Goal: Task Accomplishment & Management: Manage account settings

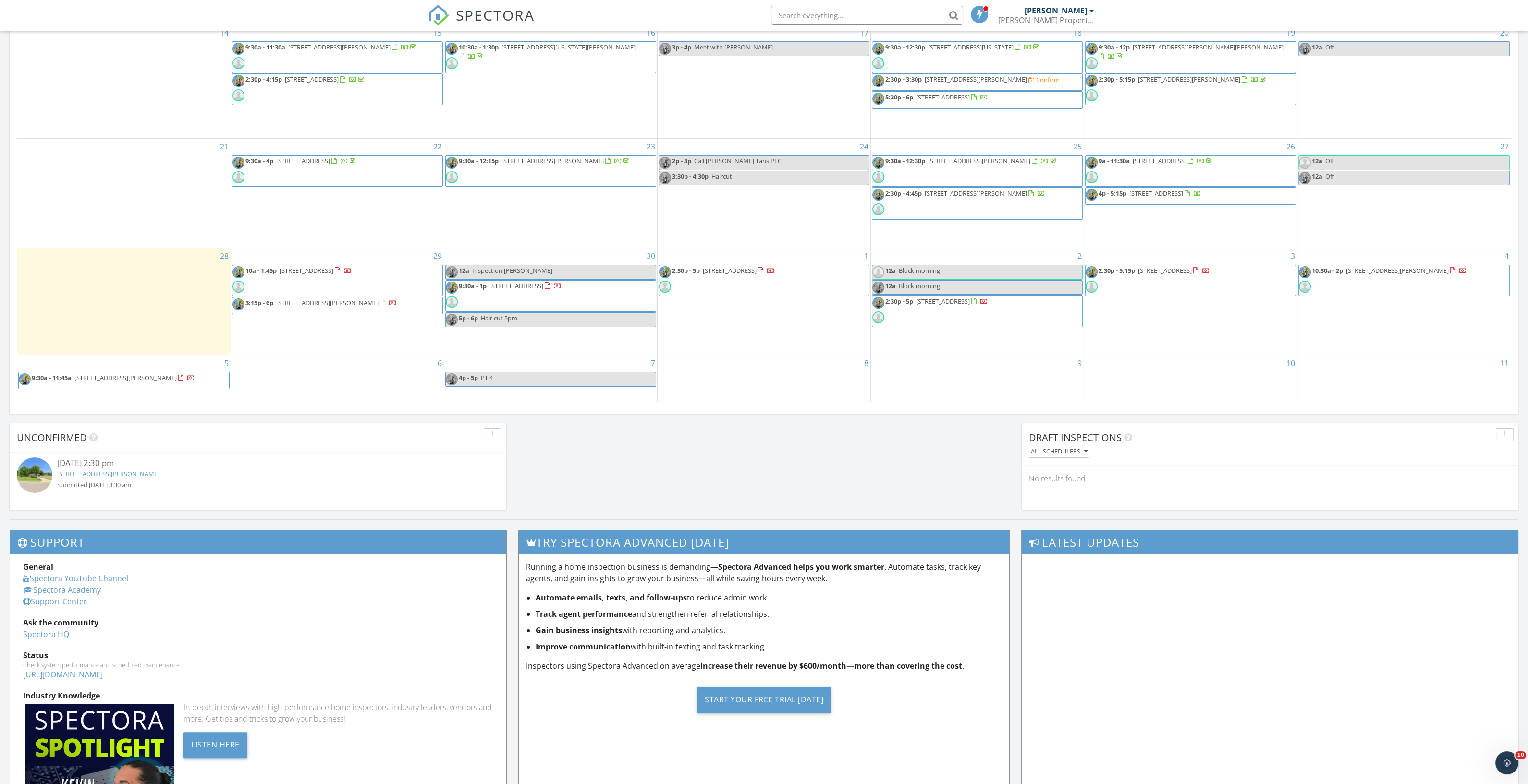
scroll to position [893, 1546]
click at [334, 272] on span "[STREET_ADDRESS]" at bounding box center [307, 270] width 54 height 8
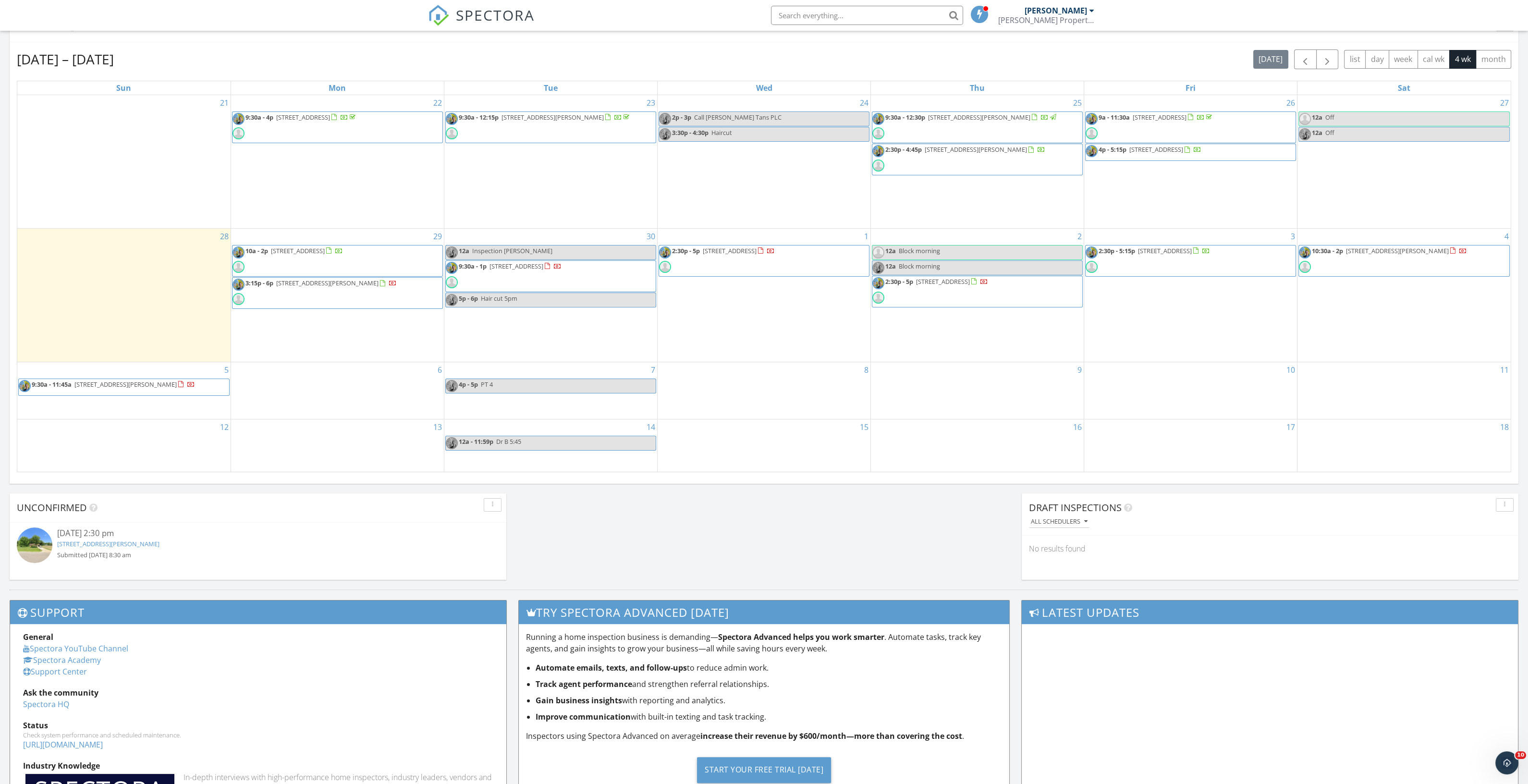
scroll to position [300, 0]
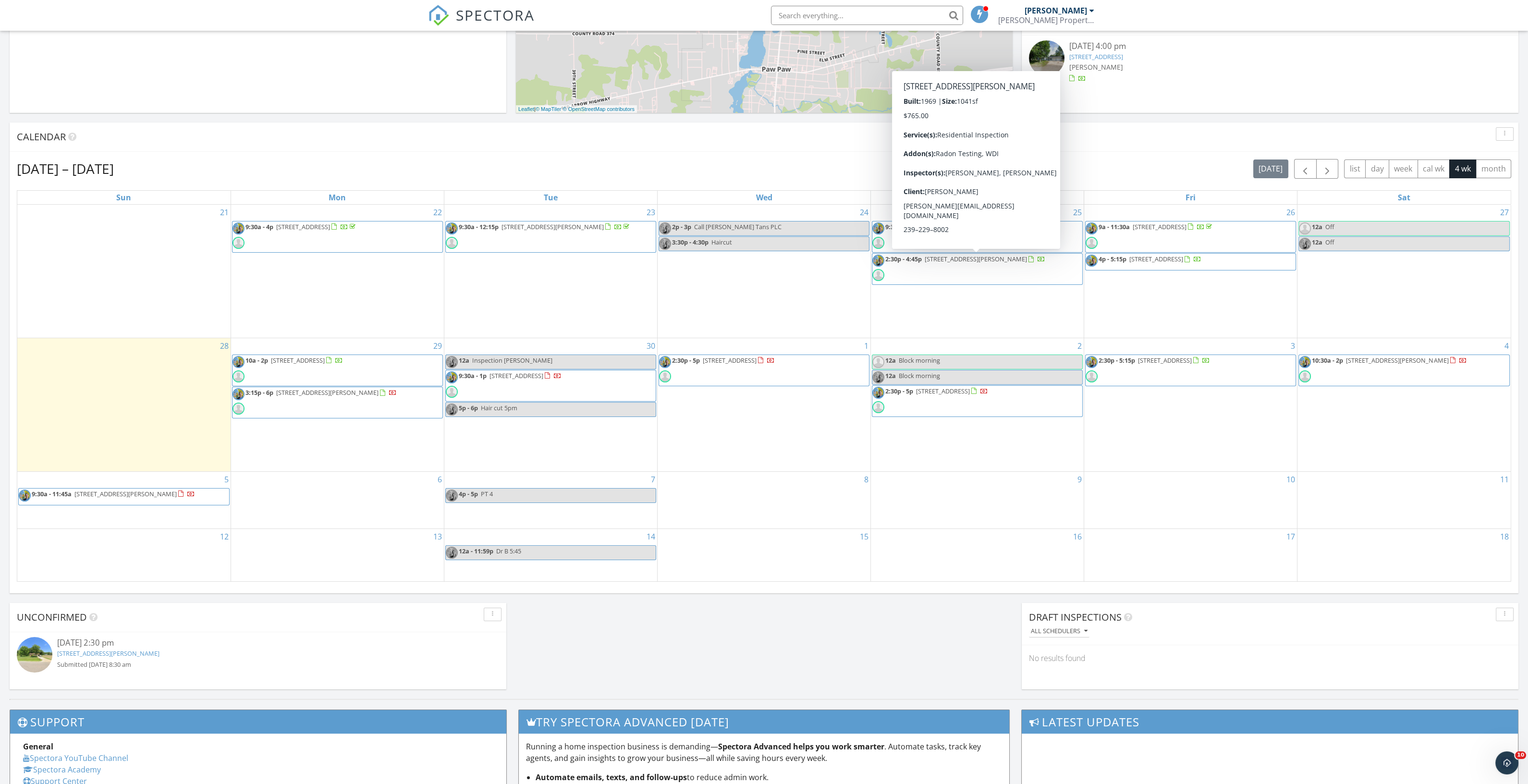
click at [986, 271] on span "2:30p - 4:45p 19577 Thompson Ln, Three Rivers 49093" at bounding box center [959, 269] width 173 height 29
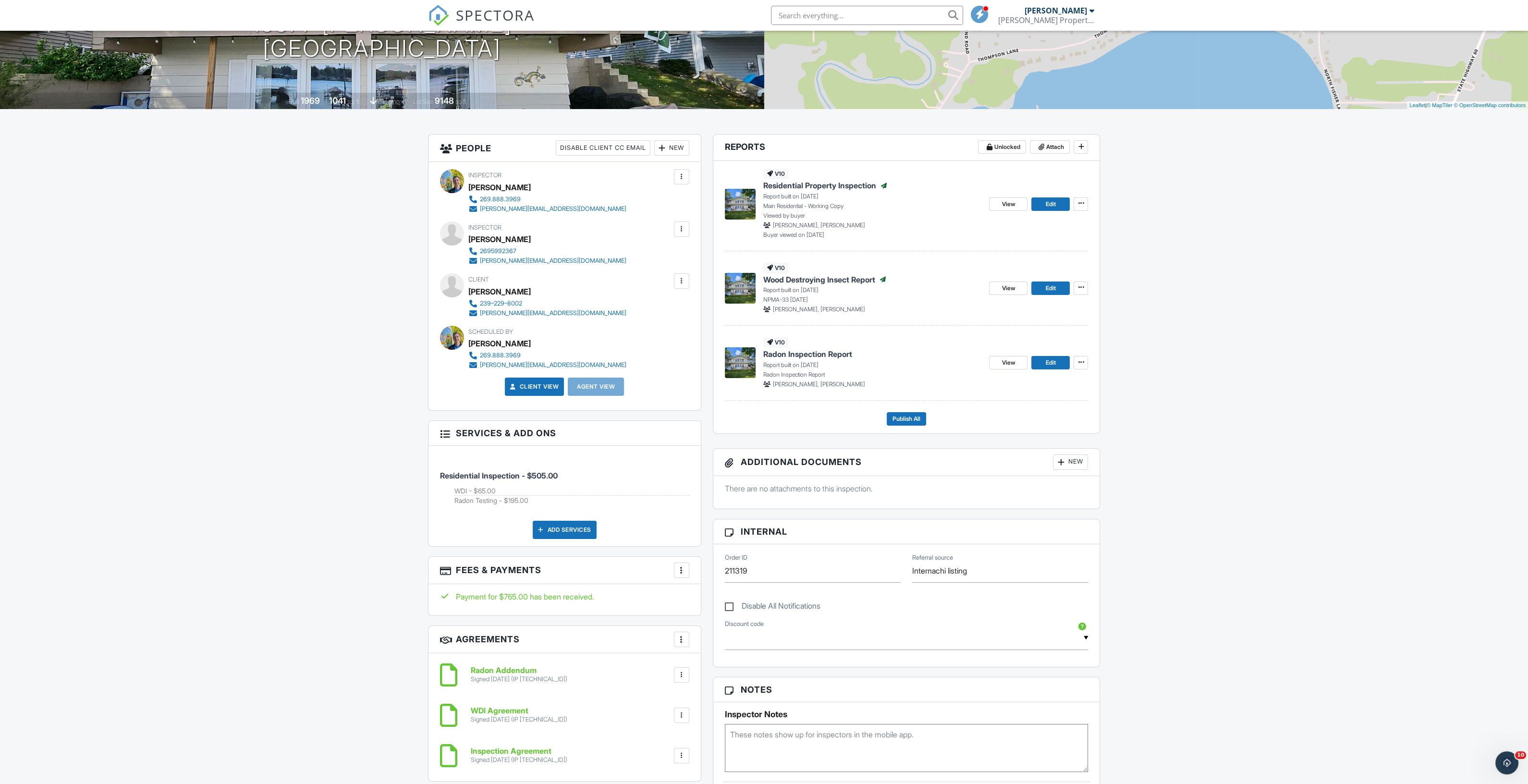
scroll to position [124, 0]
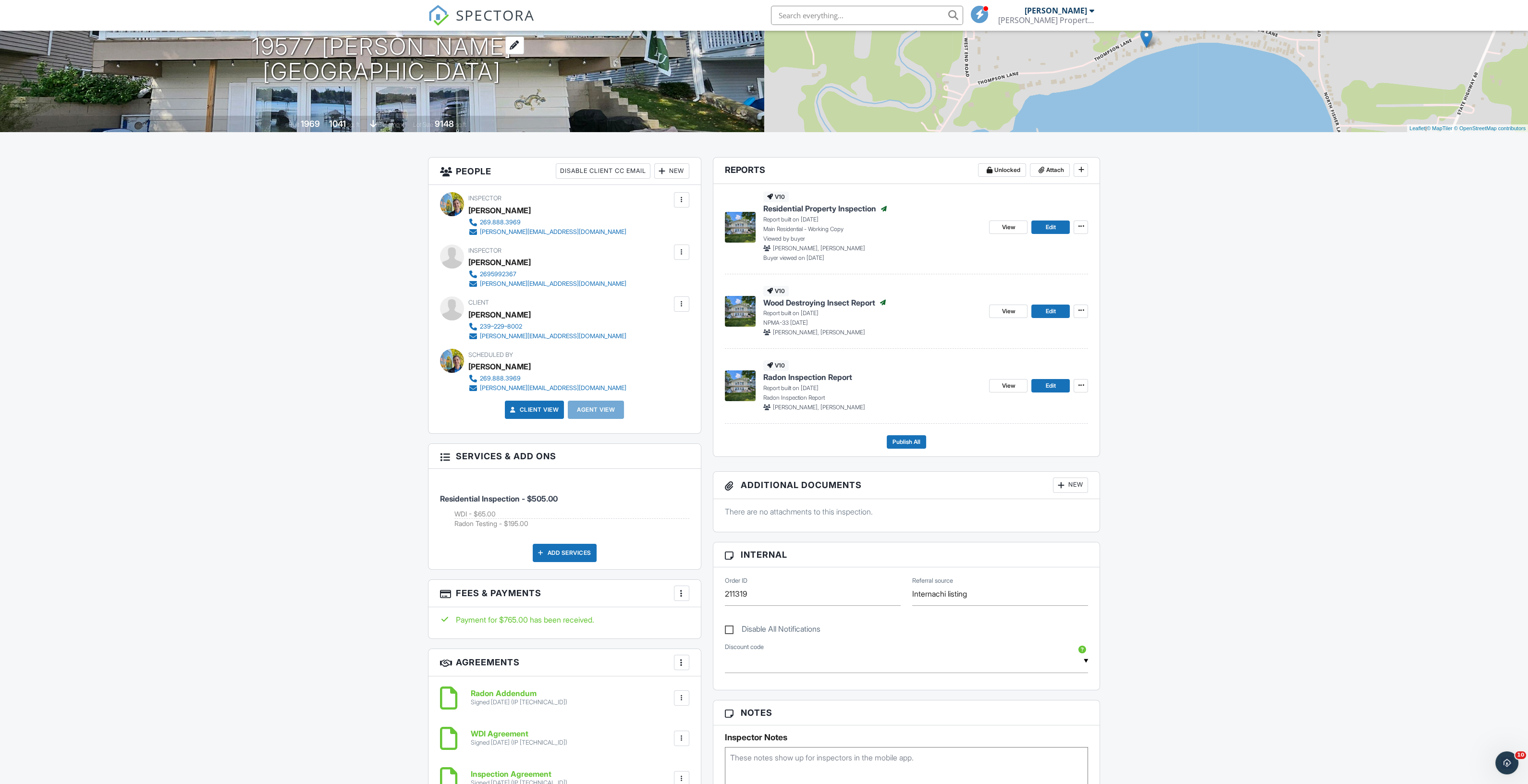
click at [377, 39] on h1 "19577 Thompson Ln Three Rivers, MI 49093" at bounding box center [382, 59] width 260 height 51
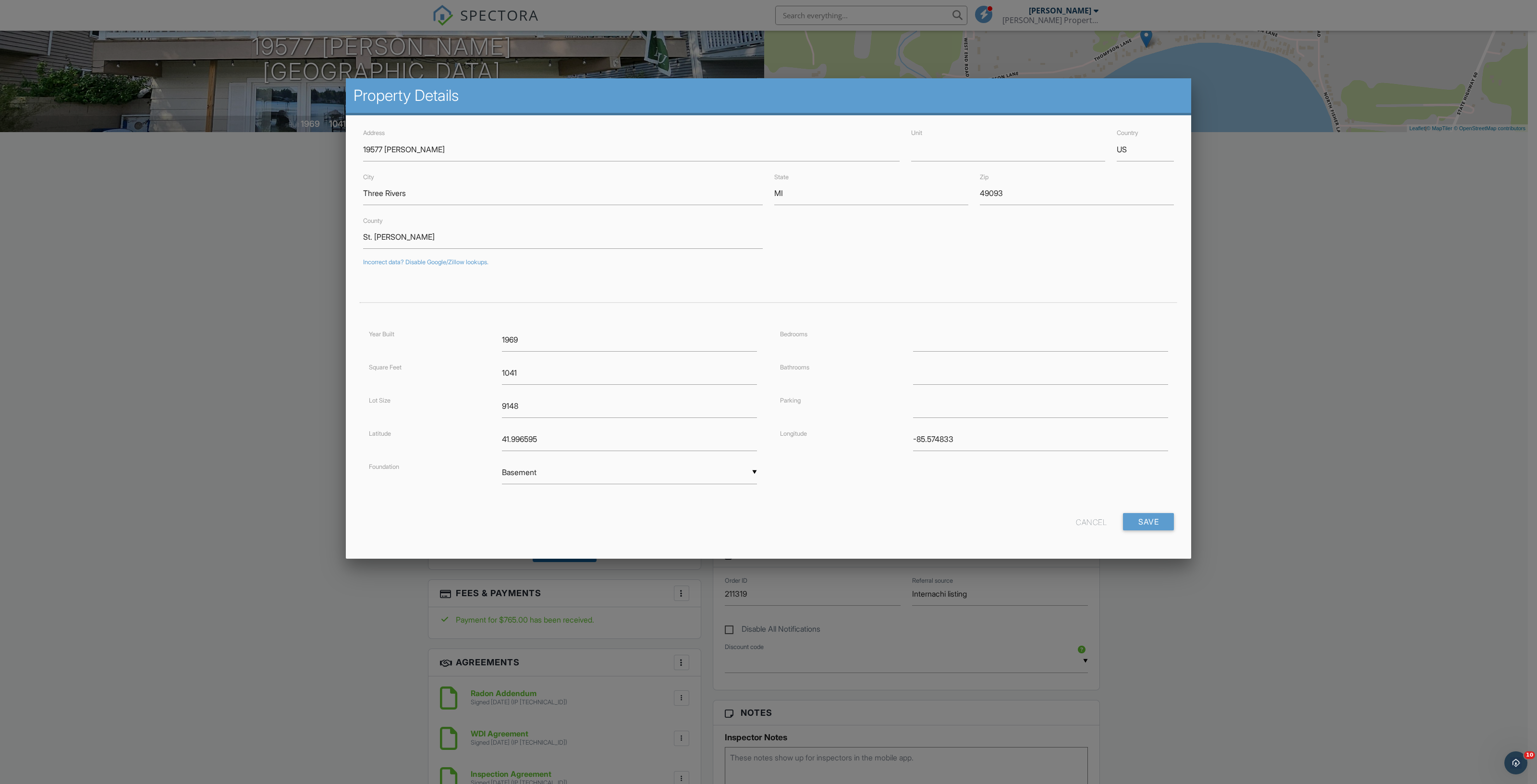
click at [1092, 524] on div "Cancel" at bounding box center [1091, 521] width 31 height 17
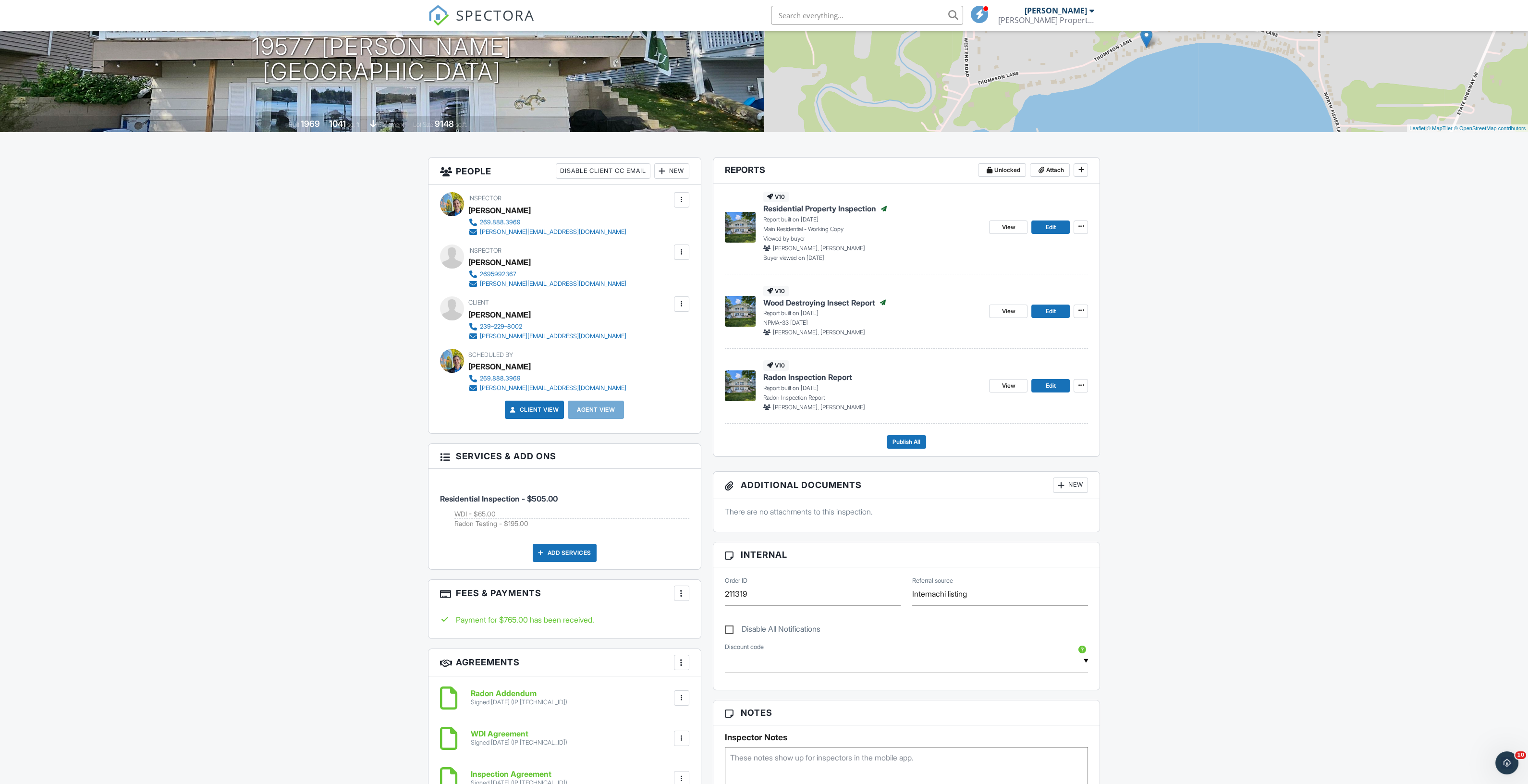
drag, startPoint x: 537, startPoint y: 313, endPoint x: 470, endPoint y: 319, distance: 67.3
click at [470, 319] on div "[PERSON_NAME]" at bounding box center [551, 314] width 166 height 14
copy div "[PERSON_NAME]"
drag, startPoint x: 0, startPoint y: 261, endPoint x: 14, endPoint y: 261, distance: 14.0
click at [0, 261] on div "Dashboard Templates Contacts Metrics Automations Advanced Settings Support Cent…" at bounding box center [764, 677] width 1528 height 1541
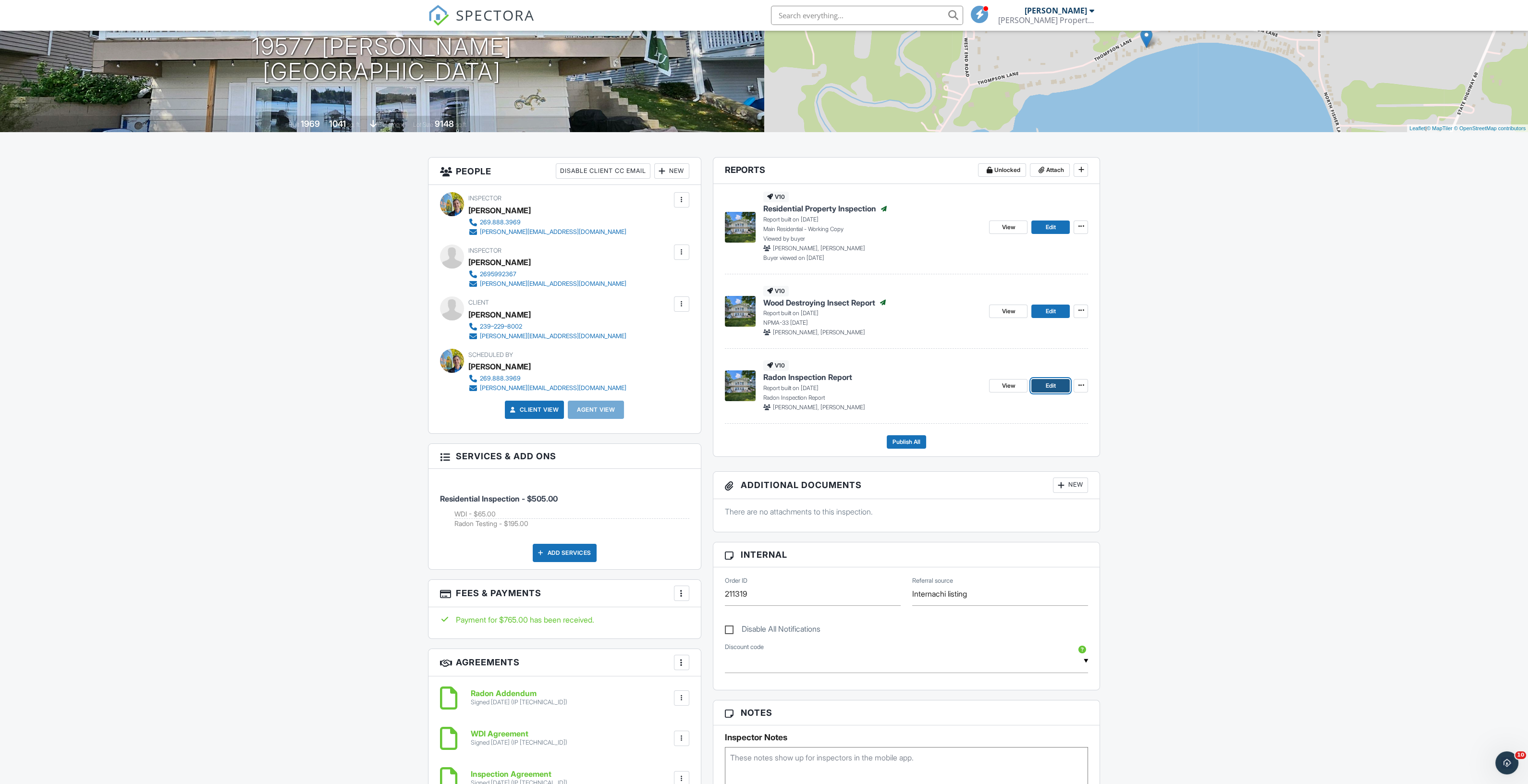
click at [1052, 388] on span "Edit" at bounding box center [1050, 385] width 10 height 10
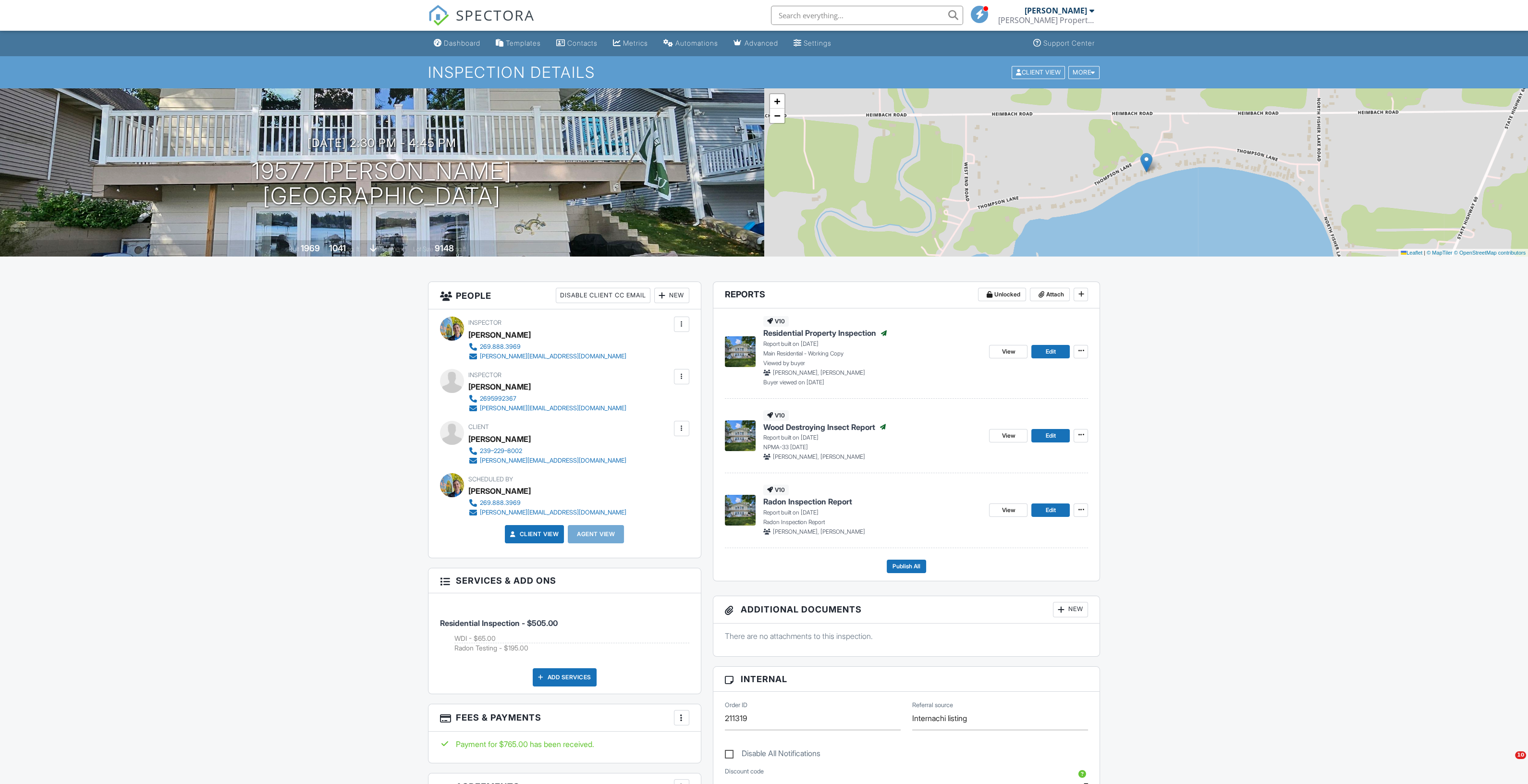
click at [748, 143] on div "09/25/2025 2:30 pm - 4:45 pm 19577 Thompson Ln Three Rivers, MI 49093" at bounding box center [382, 173] width 764 height 73
click at [743, 234] on div "09/25/2025 2:30 pm - 4:45 pm 19577 Thompson Ln Three Rivers, MI 49093 Built 196…" at bounding box center [382, 172] width 764 height 168
click at [740, 248] on div "Built 1969 1041 sq. ft. basement Lot Size 9148 sq.ft." at bounding box center [382, 248] width 764 height 17
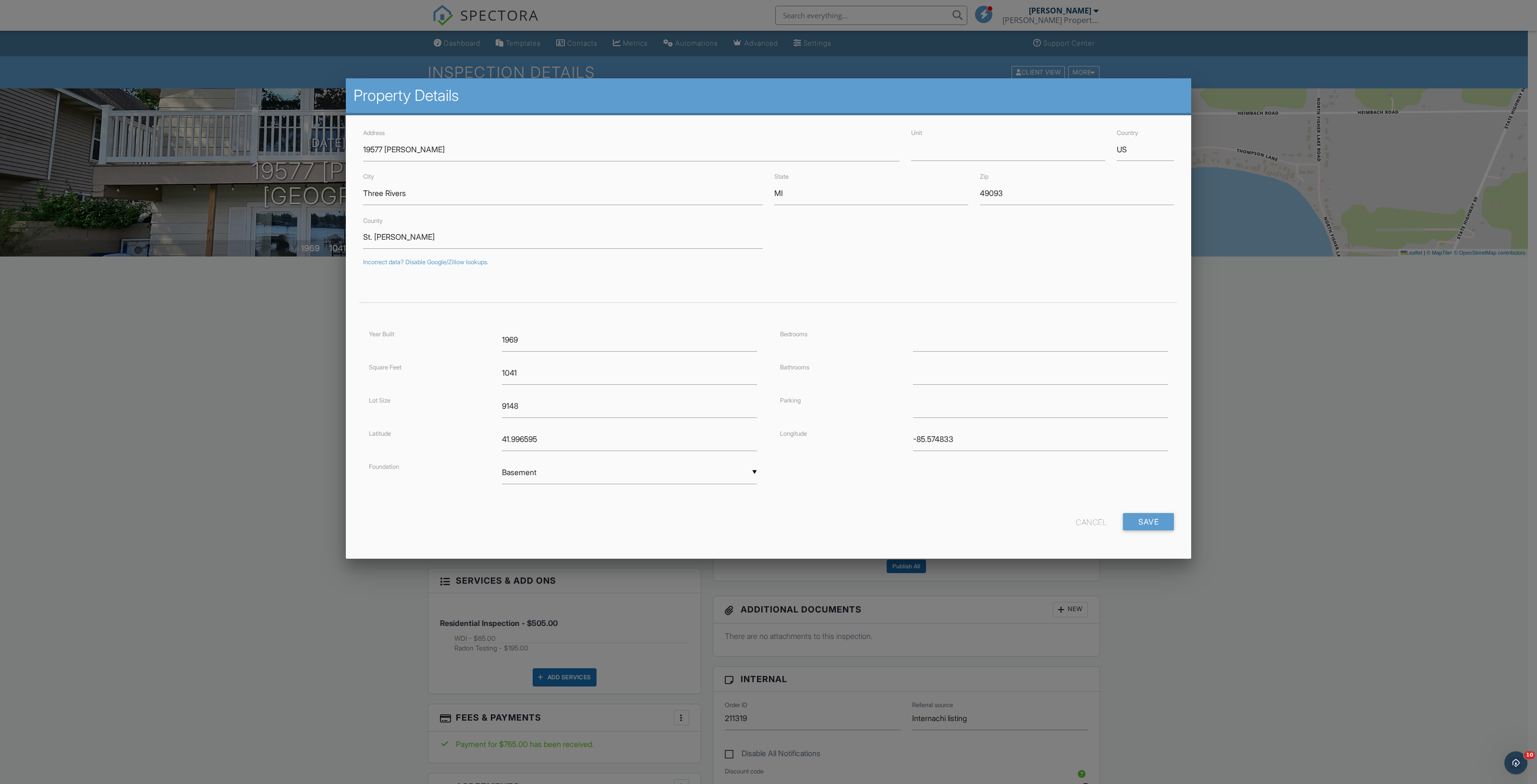
click at [209, 360] on div at bounding box center [768, 442] width 1537 height 980
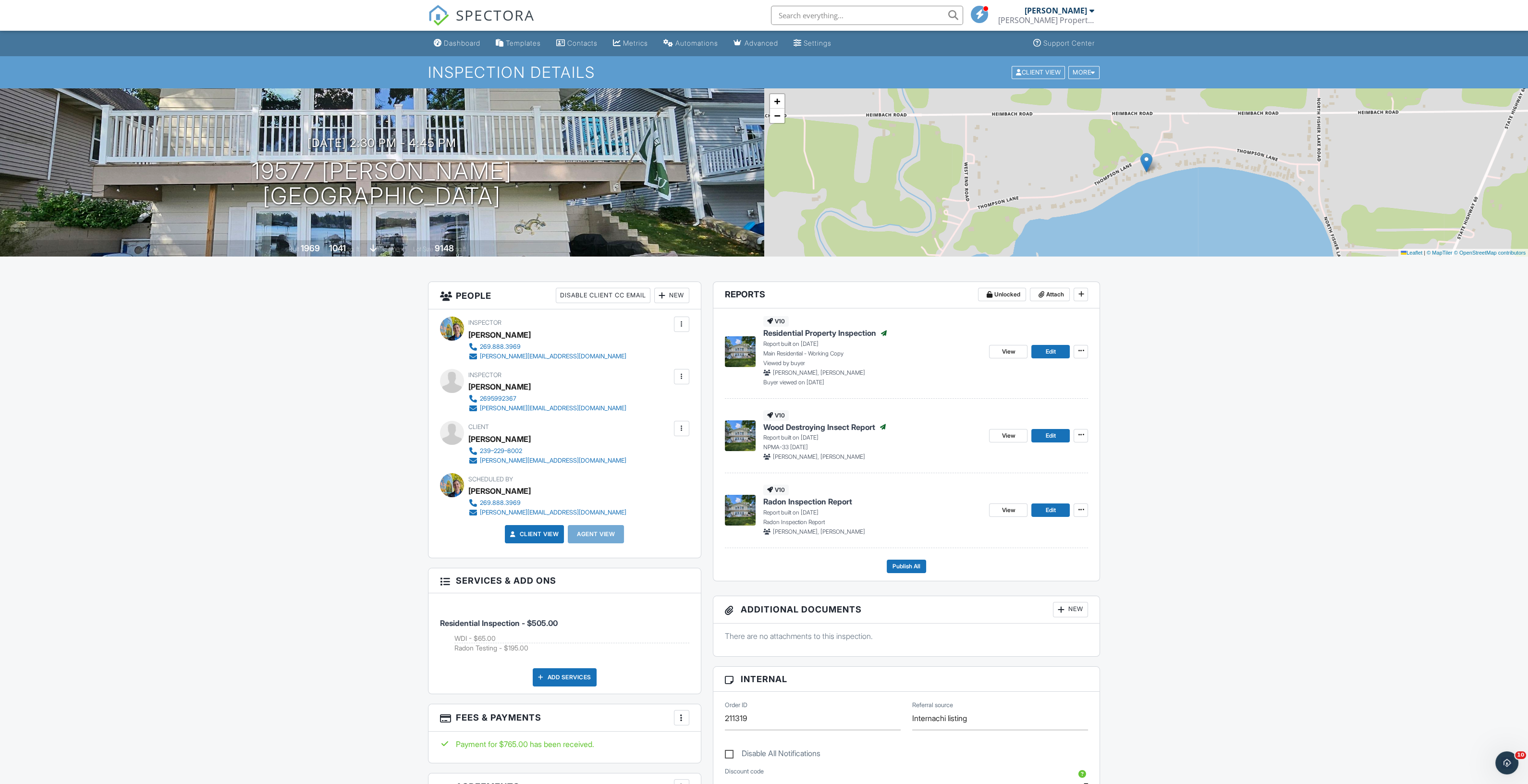
drag, startPoint x: 637, startPoint y: 143, endPoint x: 283, endPoint y: 431, distance: 456.4
click at [896, 569] on span "Publish All" at bounding box center [906, 566] width 28 height 10
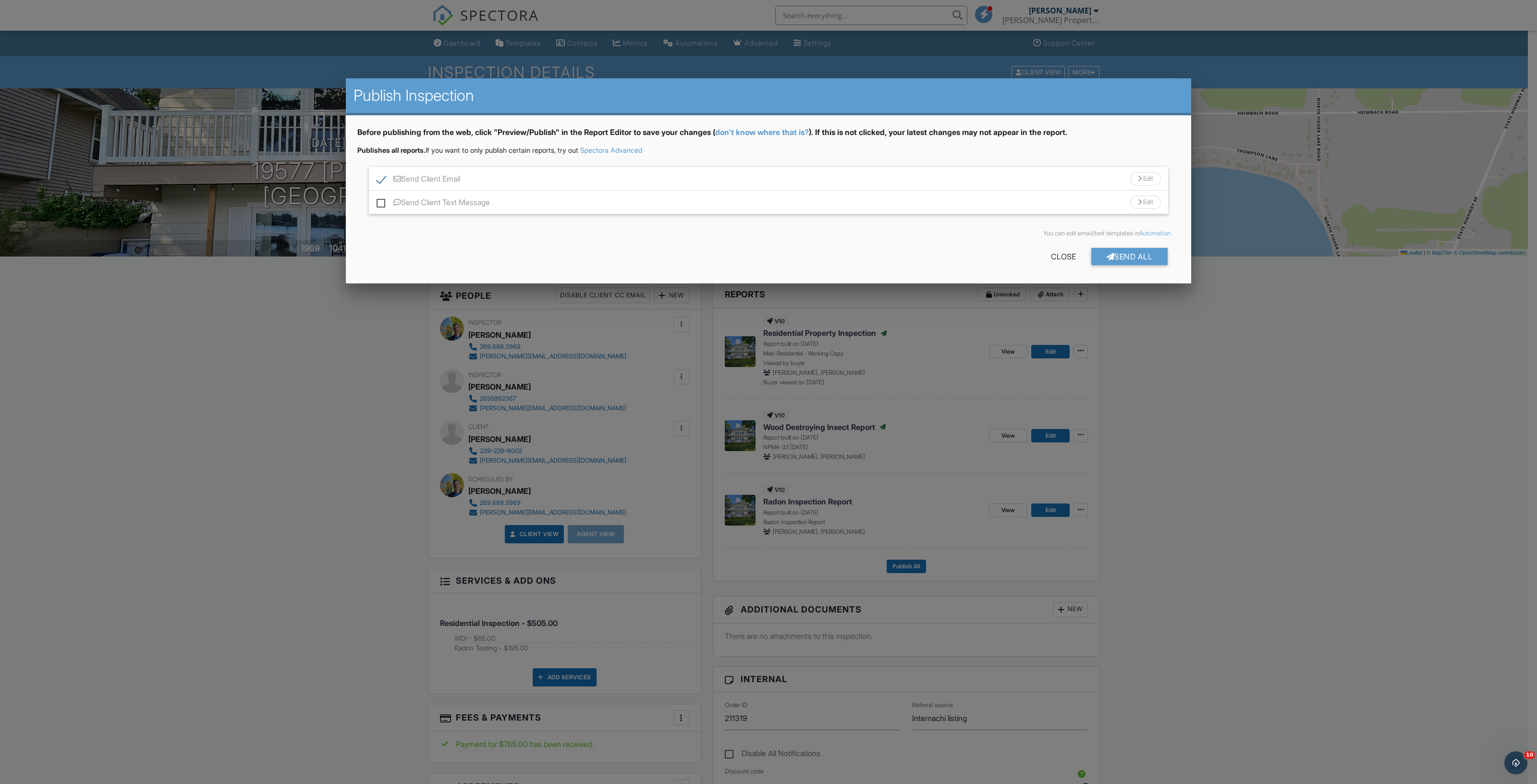
click at [792, 176] on div "Send Client Email Edit" at bounding box center [768, 178] width 800 height 23
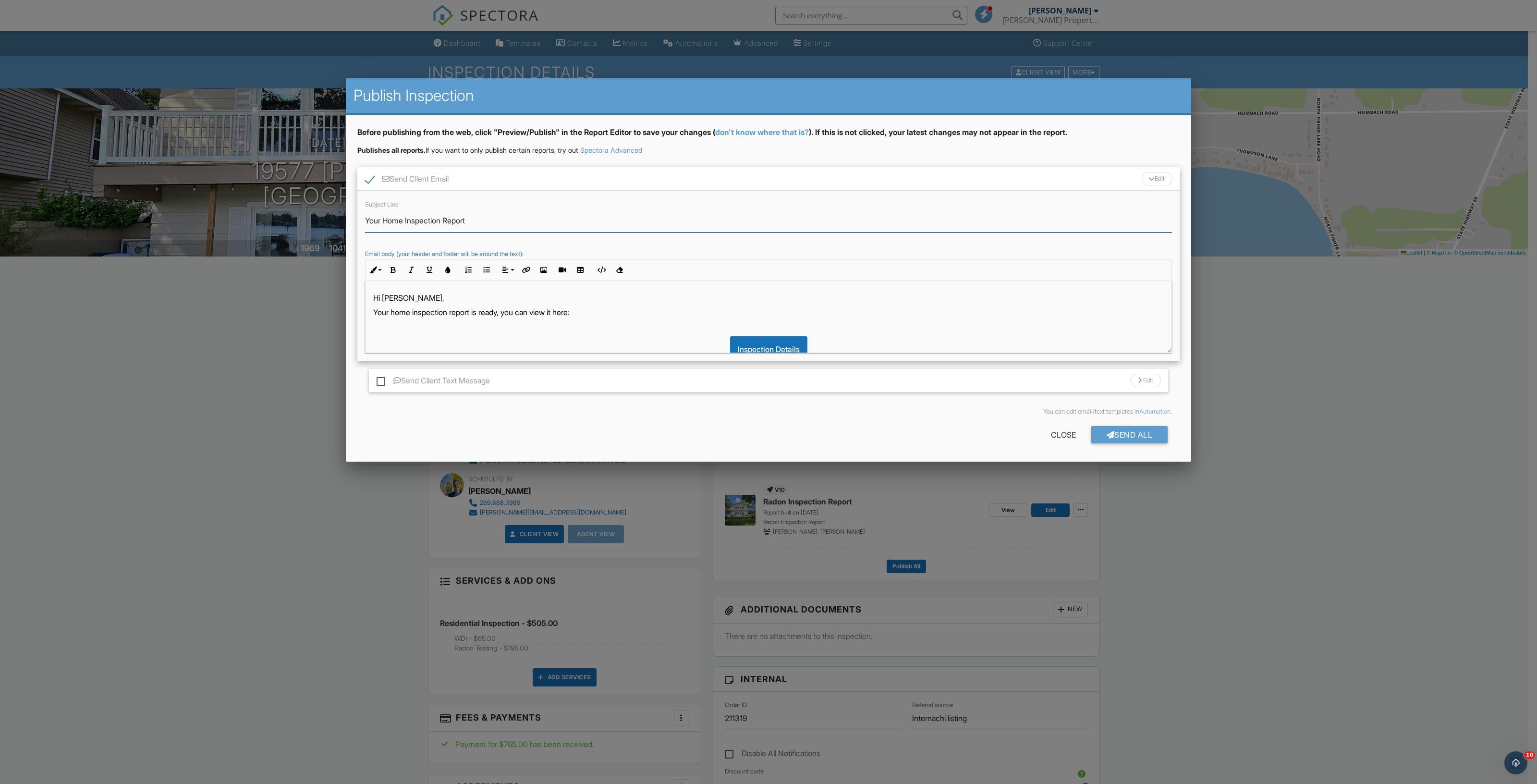
drag, startPoint x: 405, startPoint y: 226, endPoint x: 383, endPoint y: 226, distance: 22.0
click at [383, 226] on input "Your Home Inspection Report" at bounding box center [768, 220] width 807 height 23
type input "Your Radon Inspection Report"
click at [427, 316] on p "Your home inspection report is ready, you can view it here:" at bounding box center [768, 312] width 791 height 11
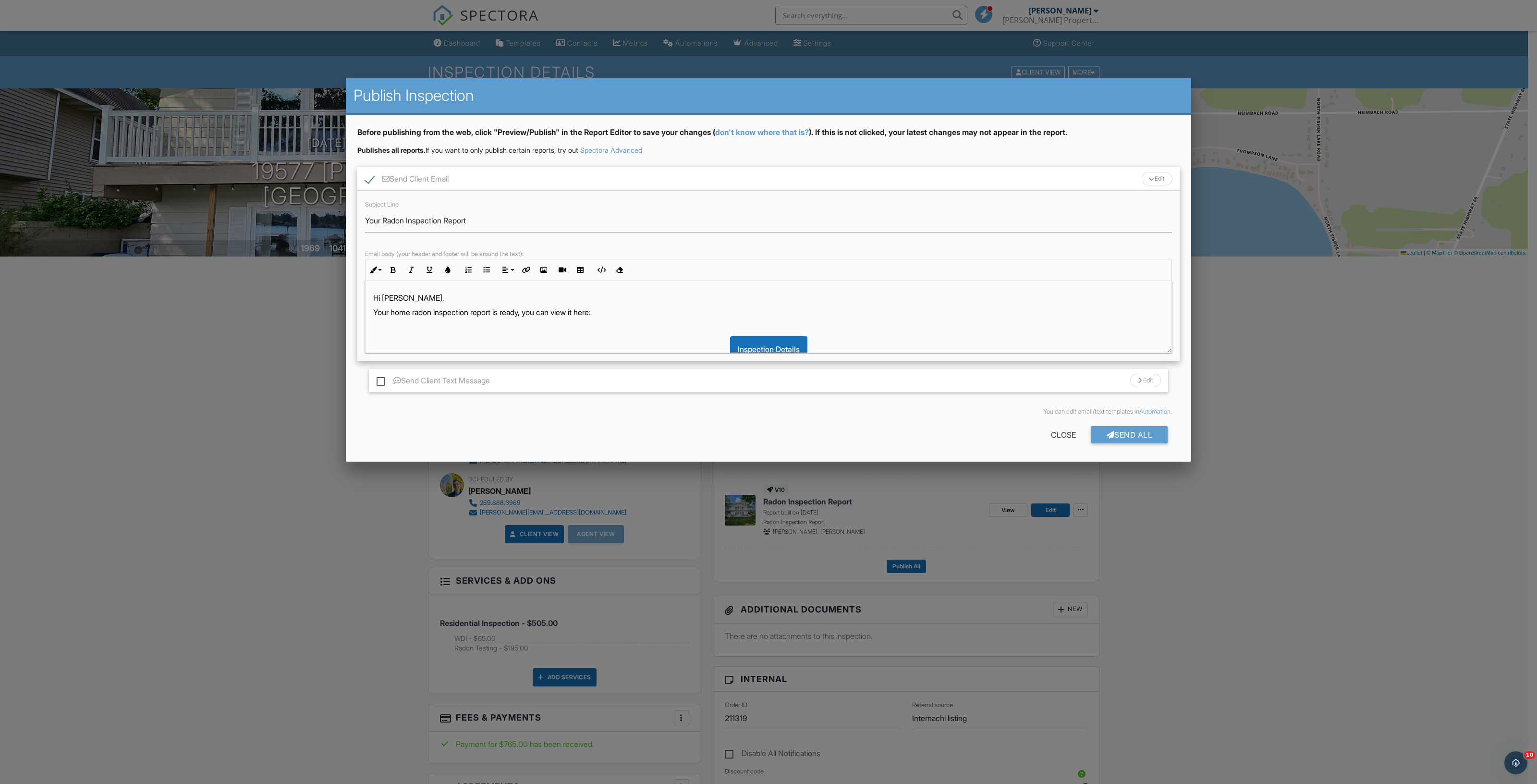
click at [531, 311] on p "Your home radon inspection report is ready, you can view it here:" at bounding box center [768, 312] width 791 height 11
click at [564, 314] on p "Your home radon inspection report is ready, you can view it here:" at bounding box center [768, 312] width 791 height 11
click at [584, 314] on p "Your home radon inspection report is ready, you can view it here:" at bounding box center [768, 312] width 791 height 11
click at [538, 313] on p "Your home radon inspection report is ready, you can view the details here here:" at bounding box center [768, 312] width 791 height 11
click at [531, 311] on p "Your home radon inspection report is ready, You can view the details here here:" at bounding box center [768, 312] width 791 height 11
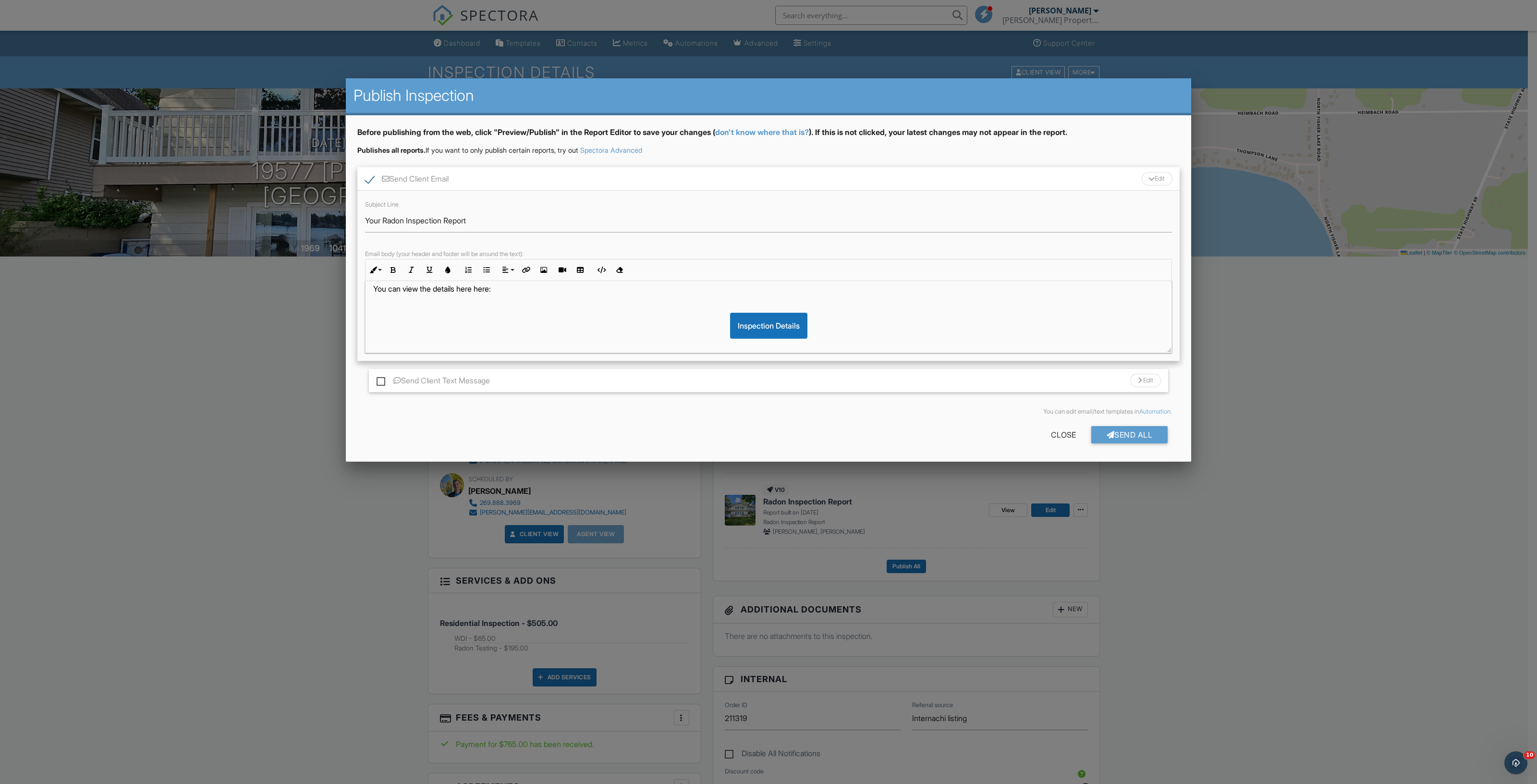
scroll to position [63, 0]
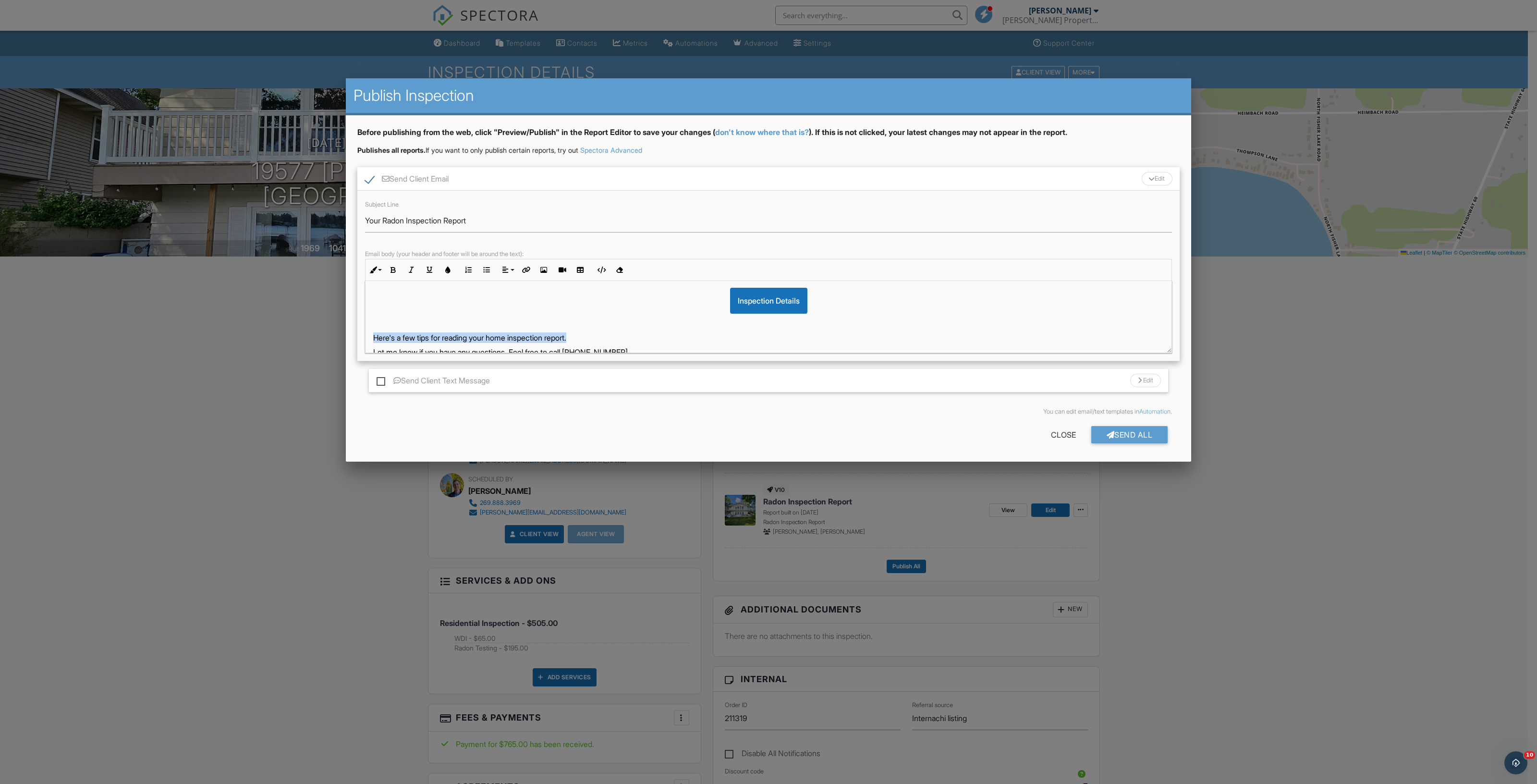
drag, startPoint x: 593, startPoint y: 332, endPoint x: 256, endPoint y: 342, distance: 337.1
click at [256, 342] on body "SPECTORA Jason Baker Baker Property Inspections Role: Inspector Change Role Das…" at bounding box center [764, 786] width 1528 height 1572
click at [1114, 437] on div "Send All" at bounding box center [1129, 434] width 77 height 17
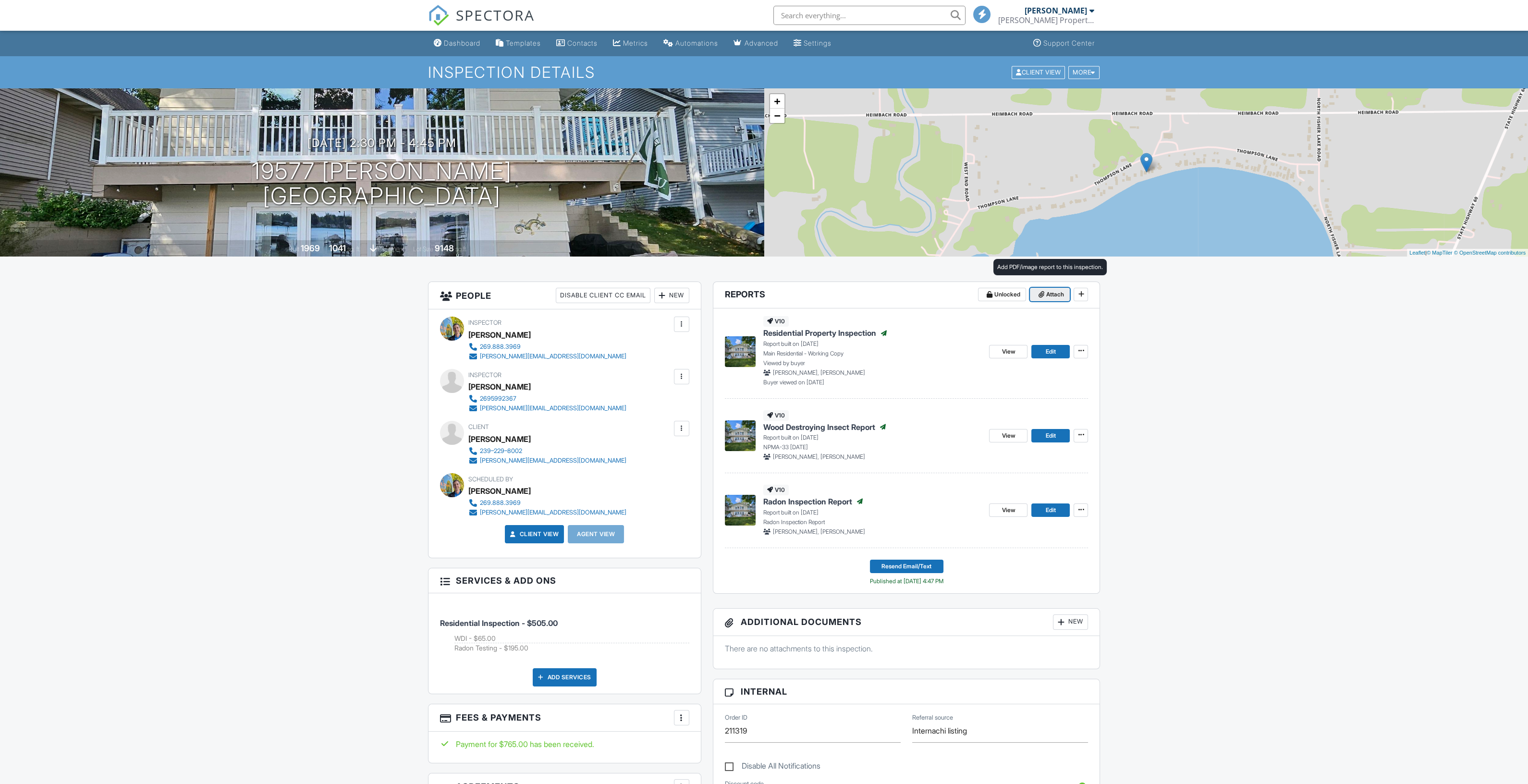
click at [1044, 294] on span at bounding box center [1041, 294] width 10 height 10
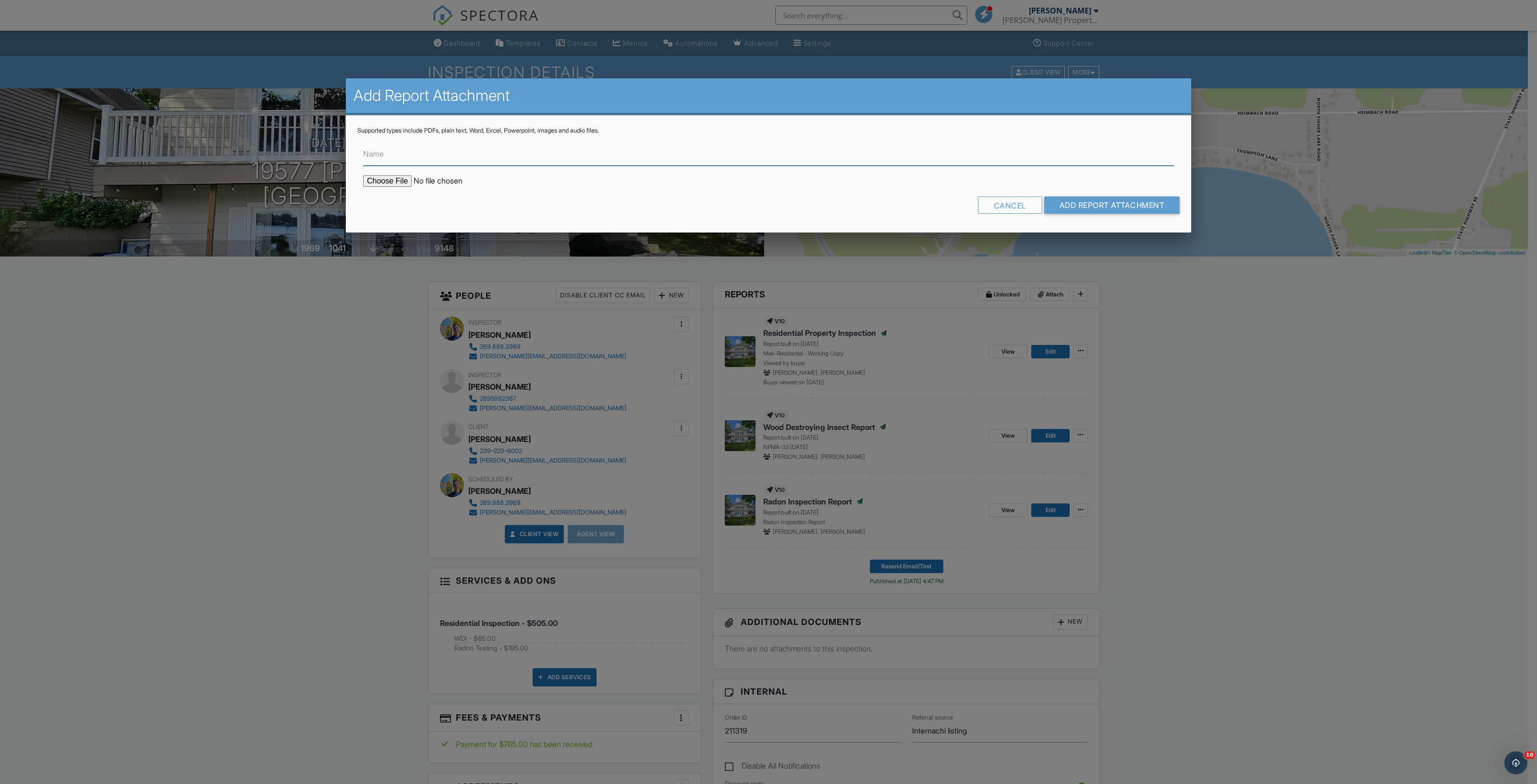
click at [408, 156] on input "Name" at bounding box center [768, 153] width 811 height 23
type input "Radon Results"
click at [377, 181] on input "file" at bounding box center [445, 181] width 163 height 11
type input "C:\fakepath\19577-Thompson-Lane Radon Results.pdf"
click at [1096, 200] on input "Add Report Attachment" at bounding box center [1112, 205] width 136 height 17
